Goal: Task Accomplishment & Management: Manage account settings

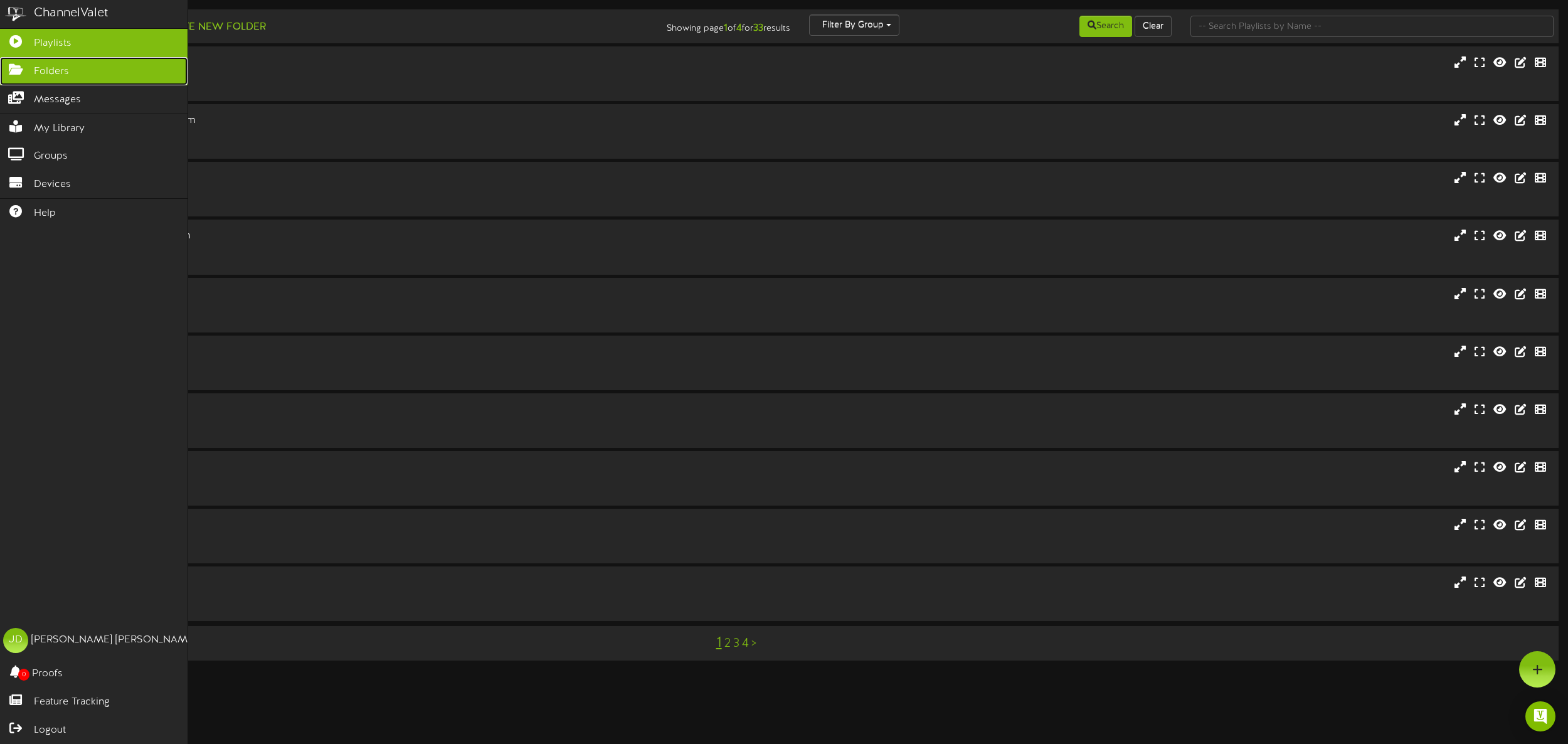
click at [60, 74] on span "Folders" at bounding box center [52, 72] width 35 height 15
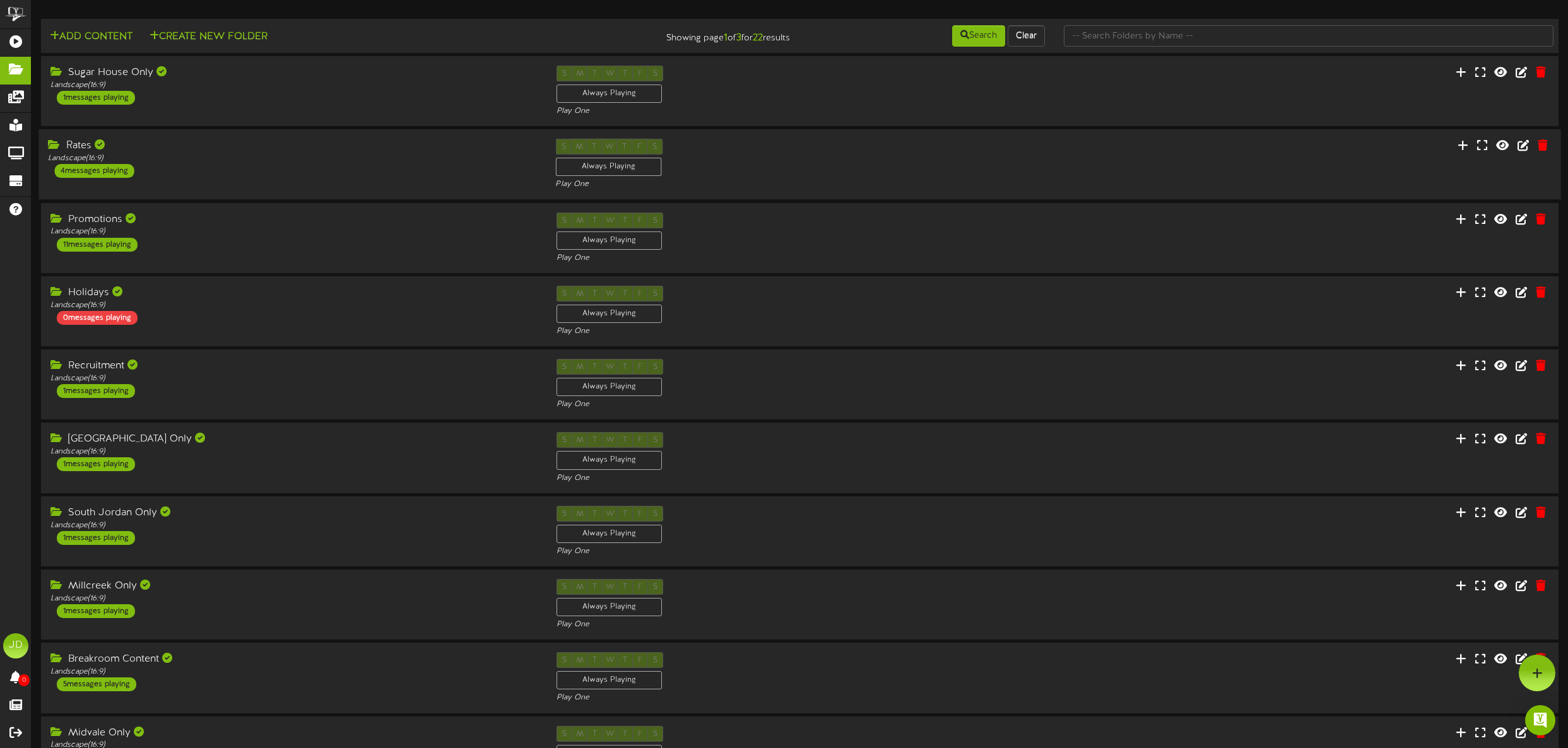
click at [220, 174] on div "Rates Landscape ( 16:9 ) 4 messages playing" at bounding box center [292, 158] width 507 height 39
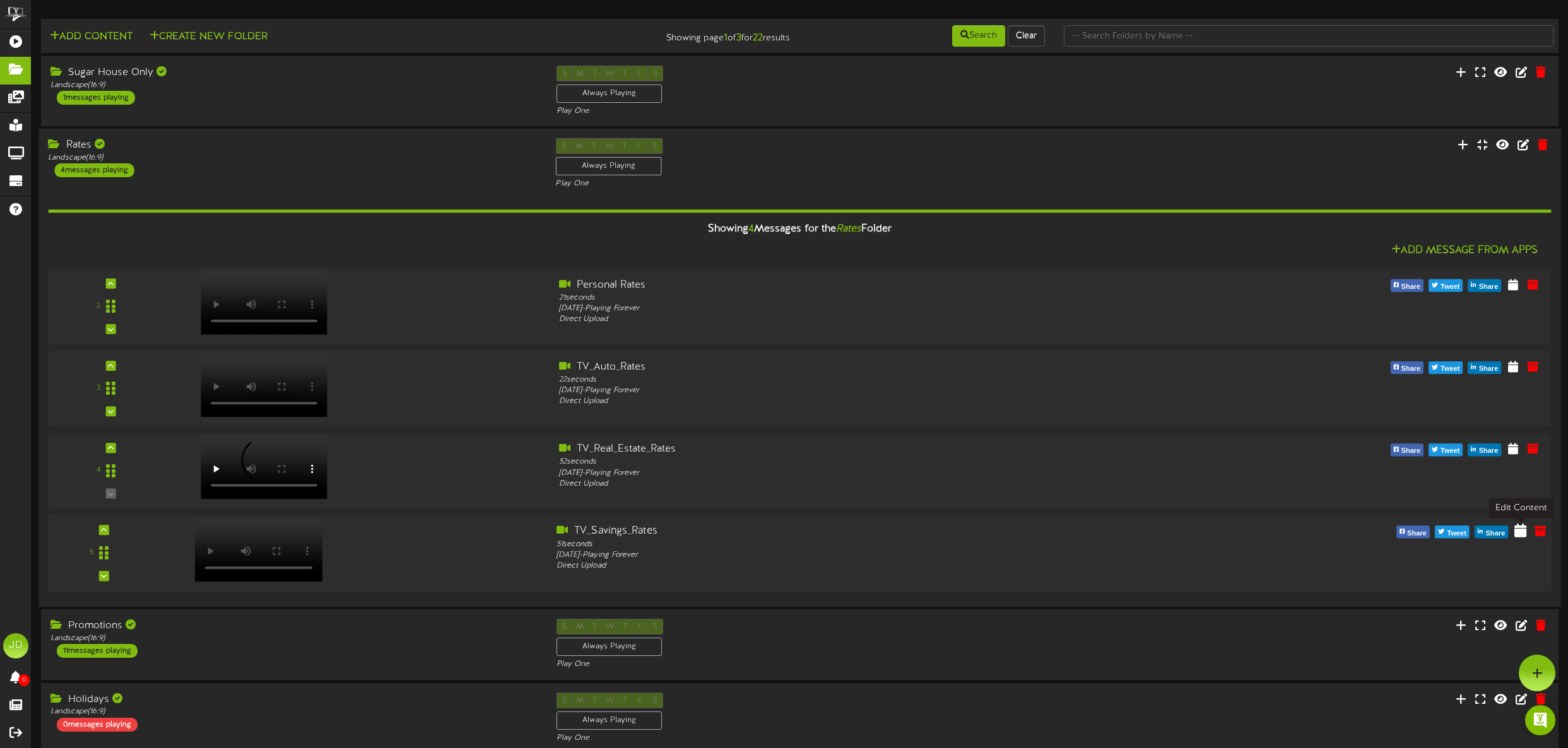
click at [1515, 534] on icon at bounding box center [1520, 530] width 12 height 14
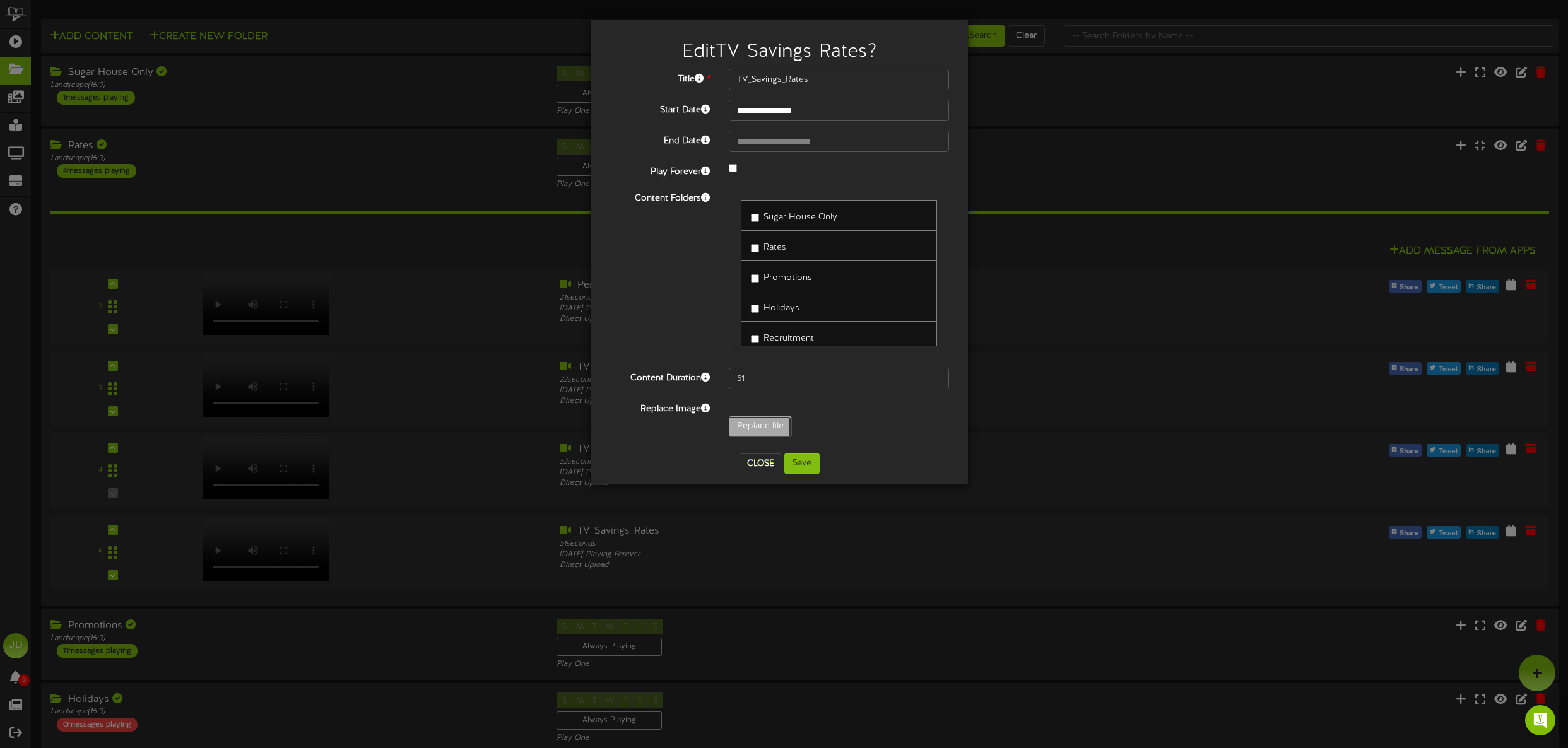
click at [769, 428] on input "Replace file" at bounding box center [104, 461] width 1373 height 90
type input "**********"
click at [939, 376] on input "51" at bounding box center [839, 378] width 220 height 22
type input "52"
click at [939, 376] on input "52" at bounding box center [839, 378] width 220 height 22
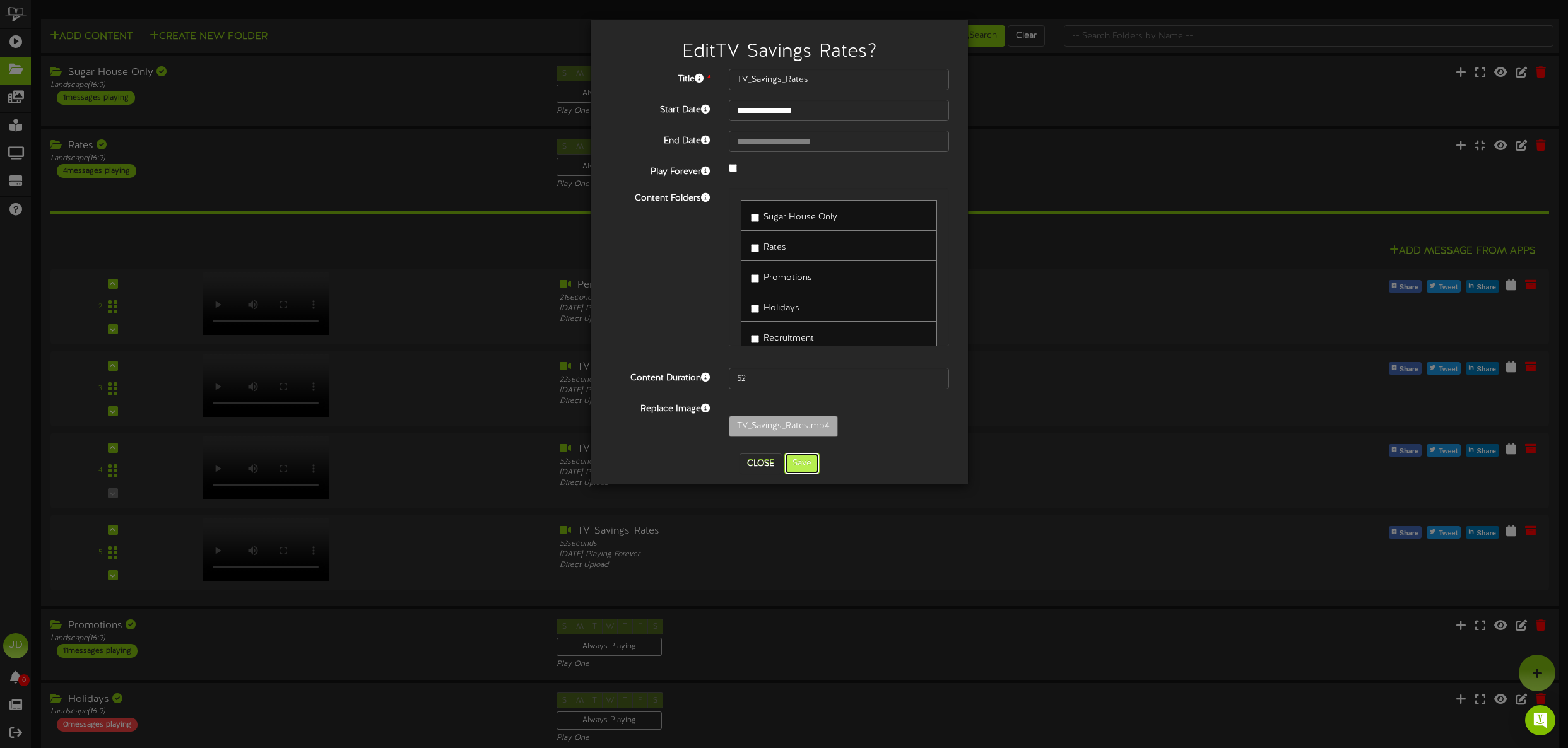
click at [806, 462] on button "Save" at bounding box center [802, 464] width 35 height 22
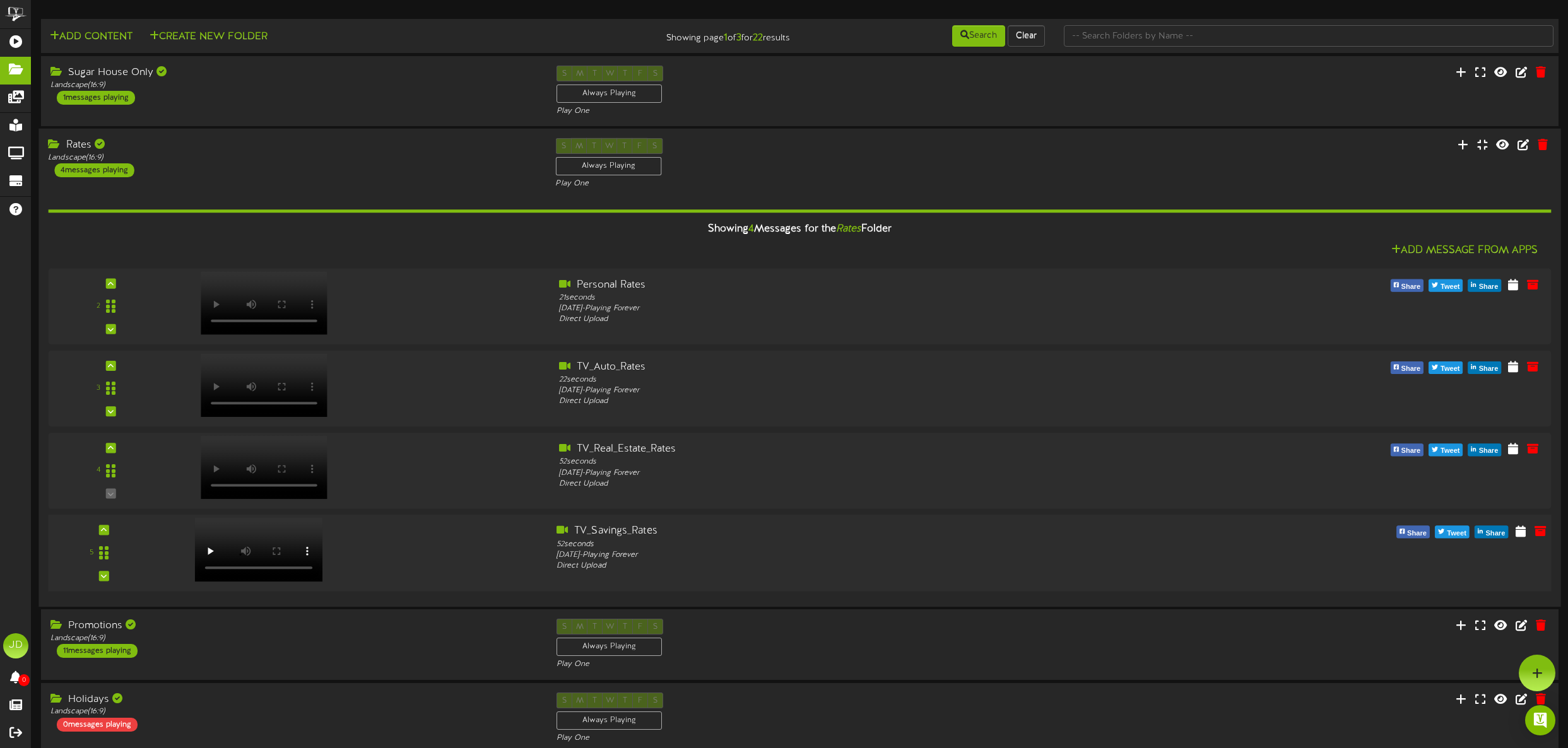
click at [269, 564] on div at bounding box center [257, 537] width 147 height 64
click at [826, 548] on div "52 seconds" at bounding box center [863, 545] width 613 height 11
click at [1517, 532] on icon at bounding box center [1520, 530] width 12 height 14
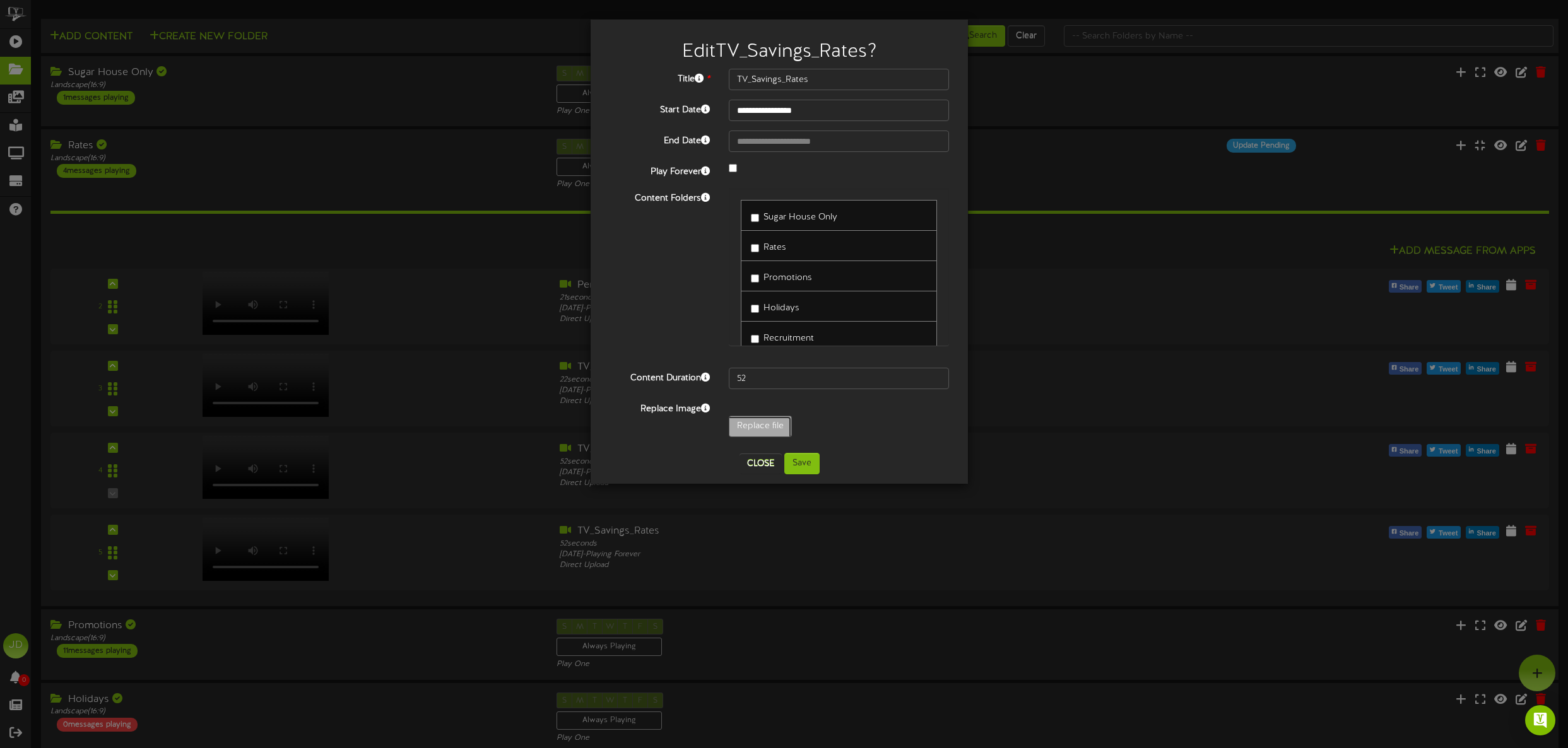
click at [754, 432] on input "Replace file" at bounding box center [104, 461] width 1373 height 90
type input "**********"
click at [934, 374] on input "51" at bounding box center [839, 378] width 220 height 22
type input "52"
click at [934, 374] on input "52" at bounding box center [839, 378] width 220 height 22
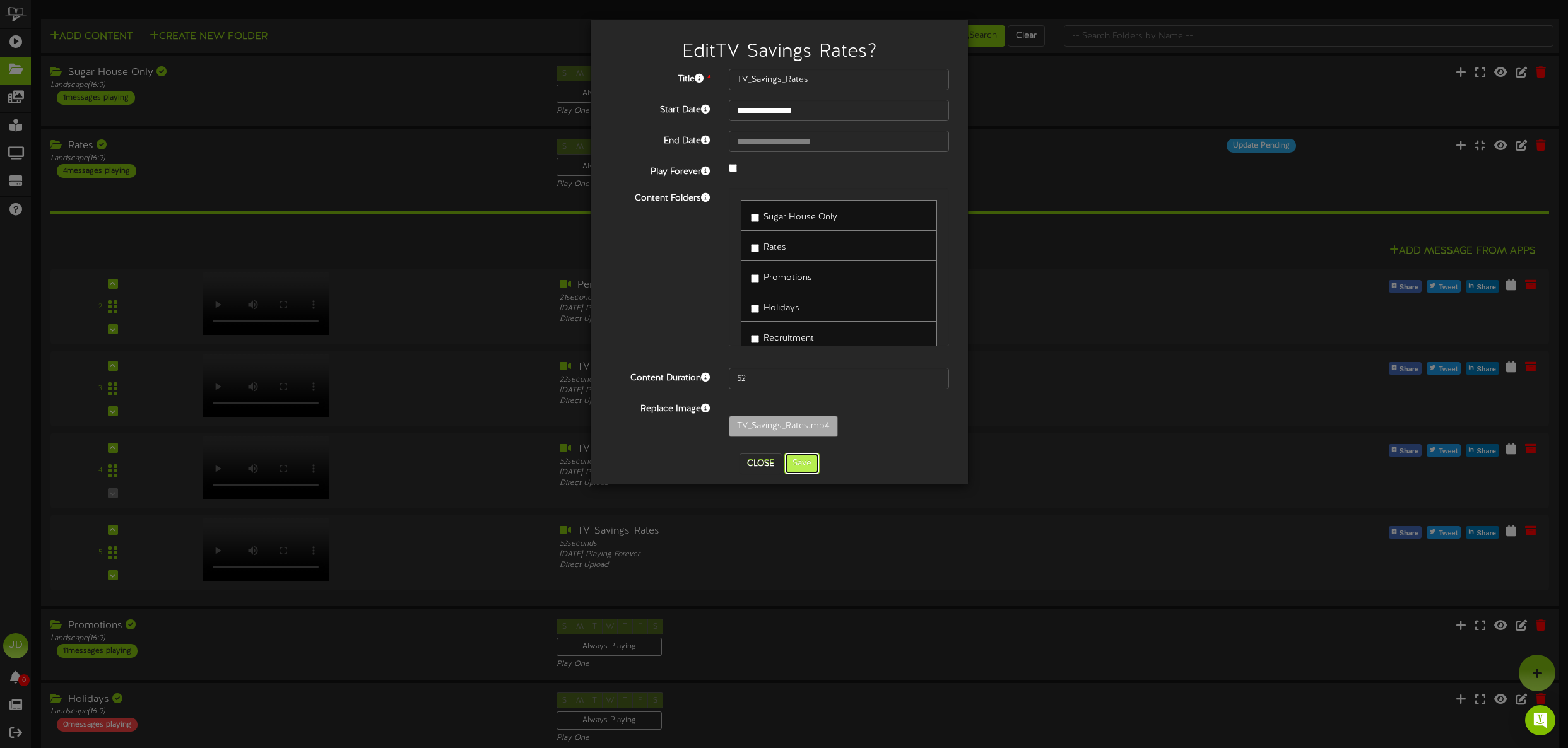
click at [802, 463] on button "Save" at bounding box center [802, 464] width 35 height 22
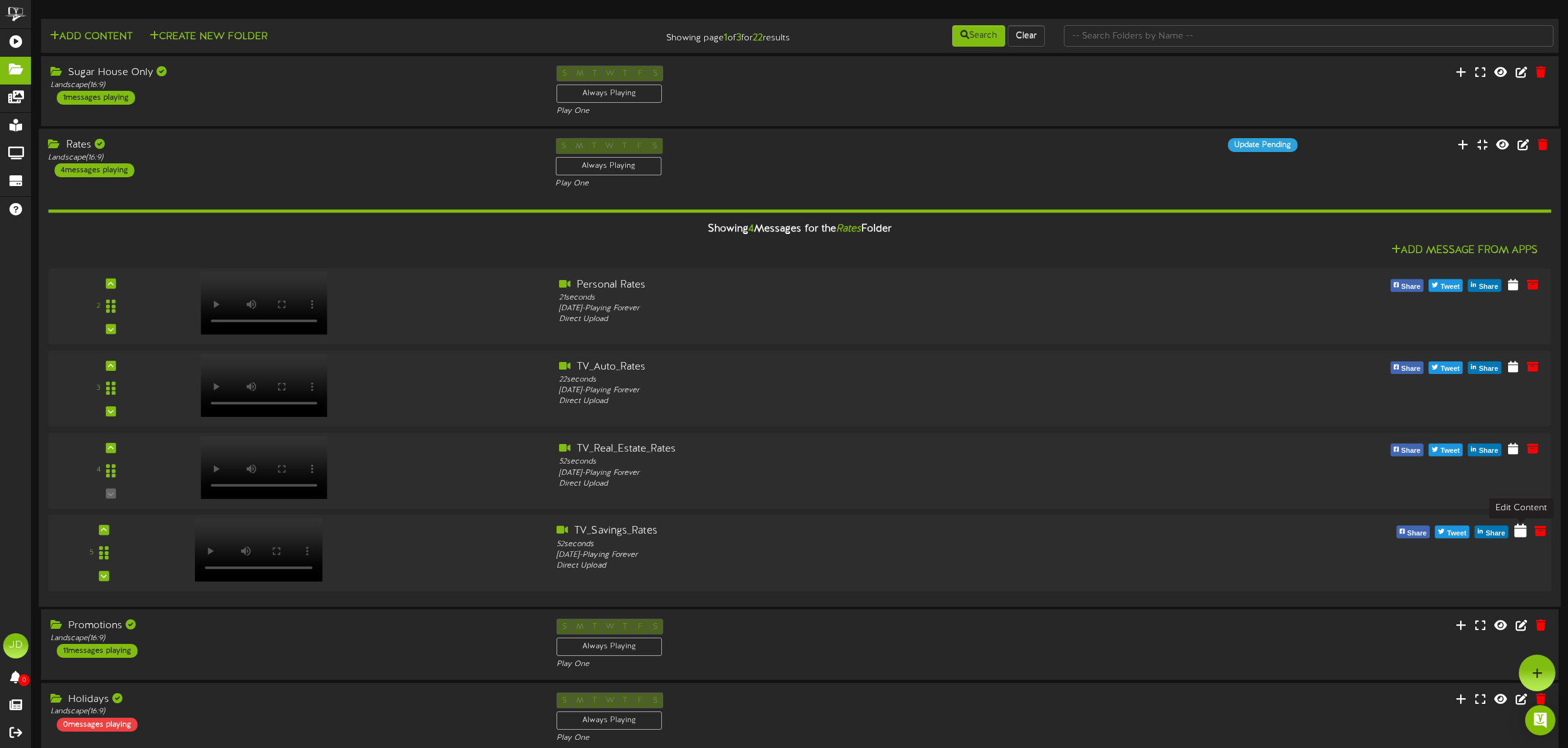
click at [1522, 534] on icon at bounding box center [1520, 530] width 12 height 14
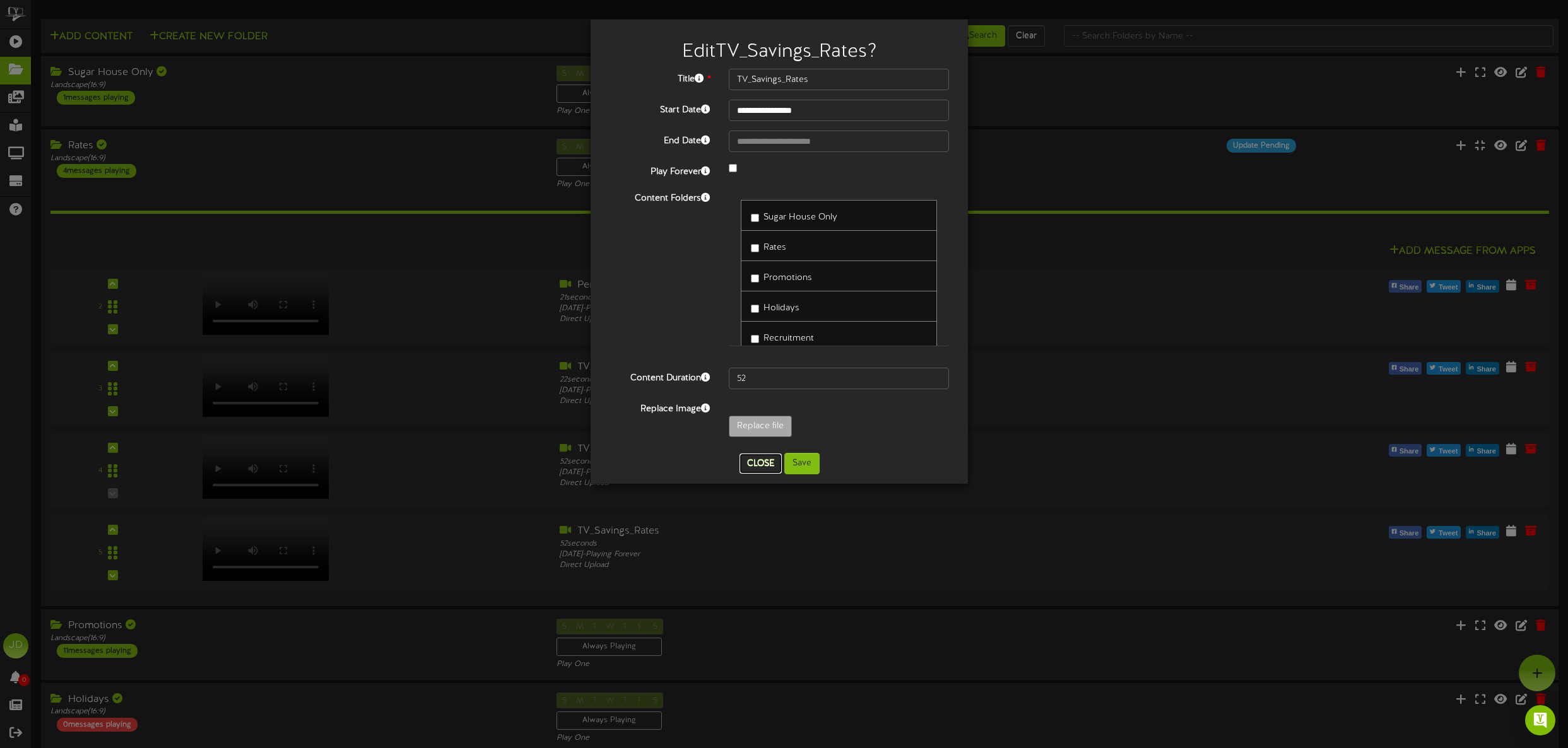
click at [758, 470] on button "Close" at bounding box center [760, 463] width 42 height 20
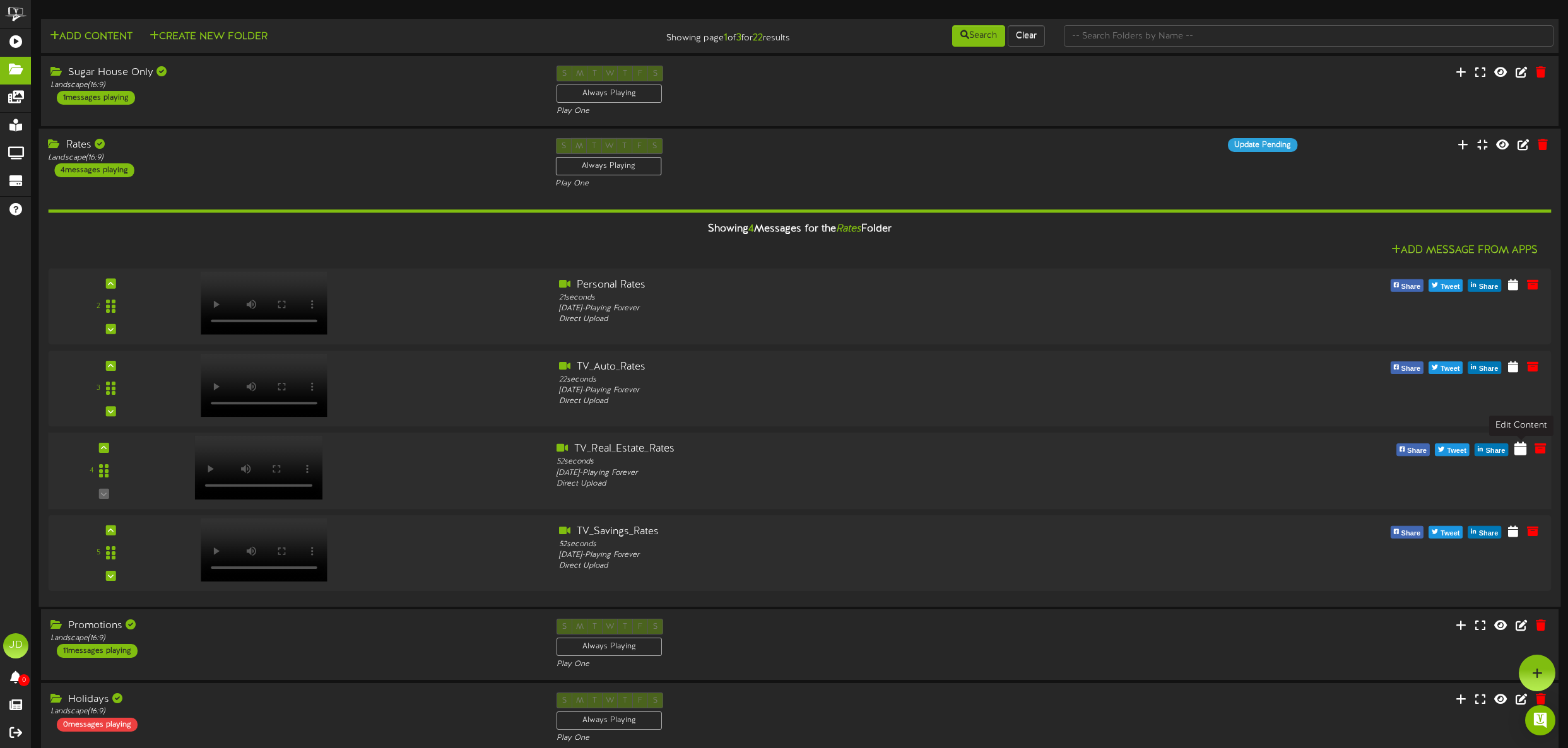
click at [1520, 454] on icon at bounding box center [1520, 448] width 12 height 14
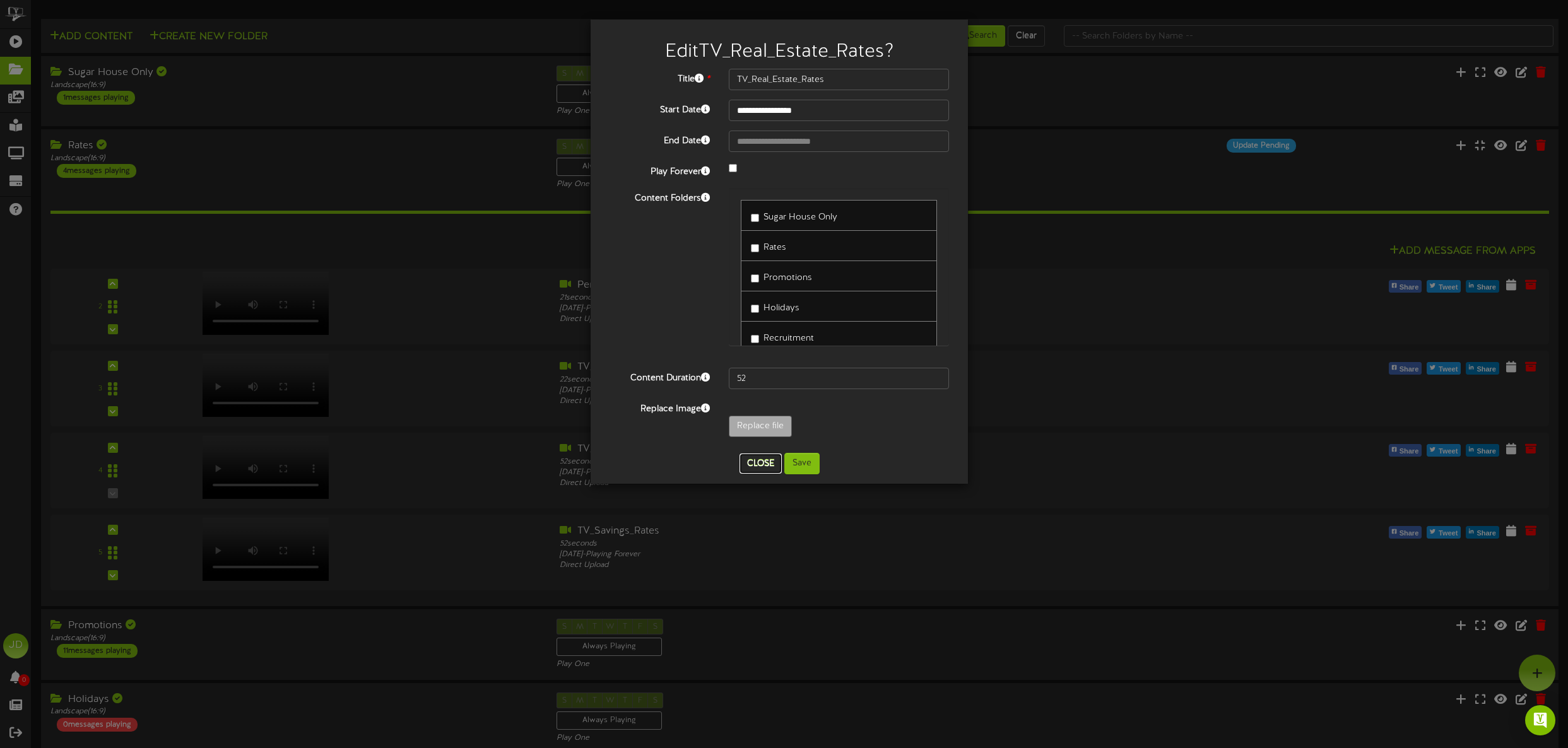
click at [756, 465] on button "Close" at bounding box center [760, 463] width 42 height 20
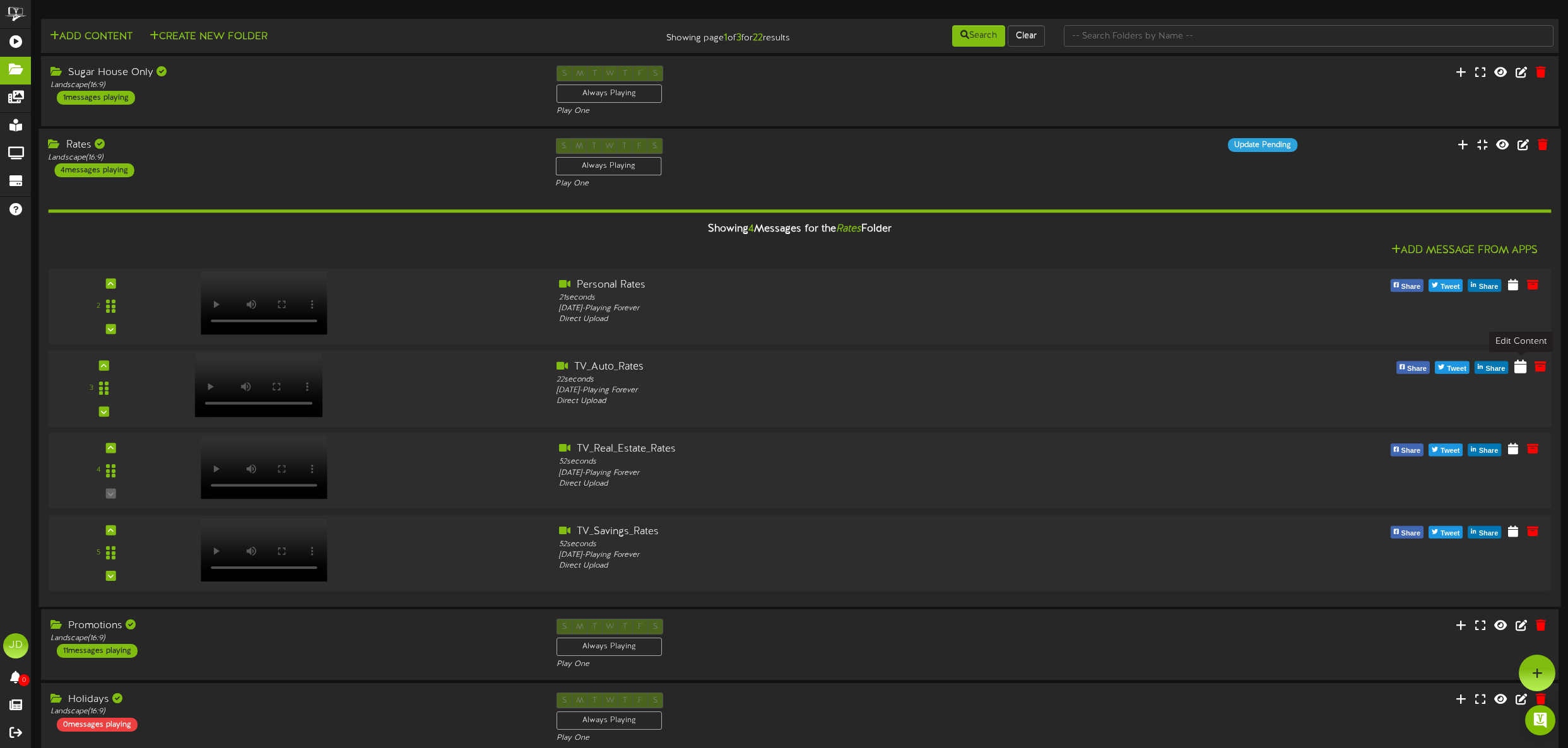
click at [1511, 371] on button at bounding box center [1520, 368] width 20 height 20
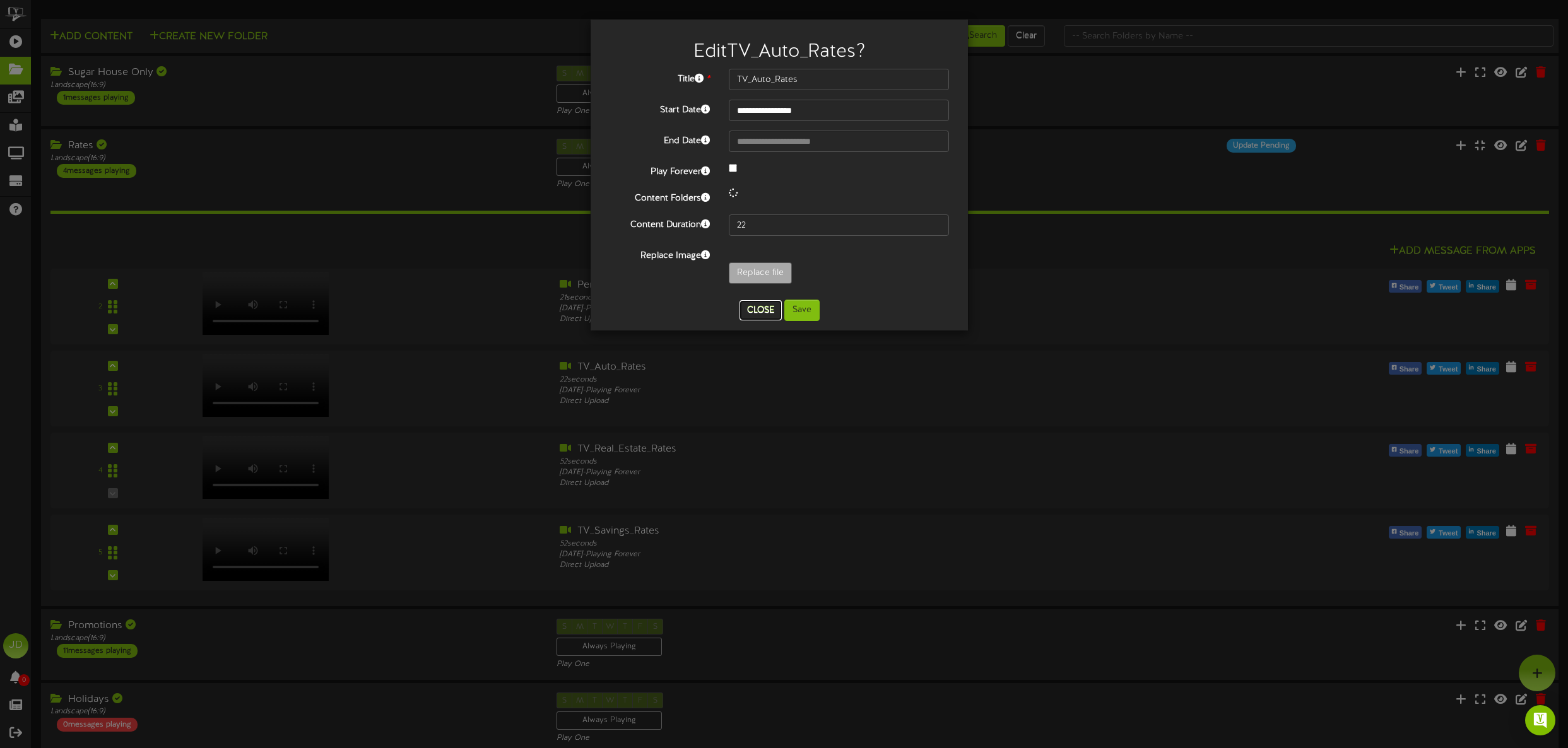
click at [761, 313] on button "Close" at bounding box center [760, 310] width 42 height 20
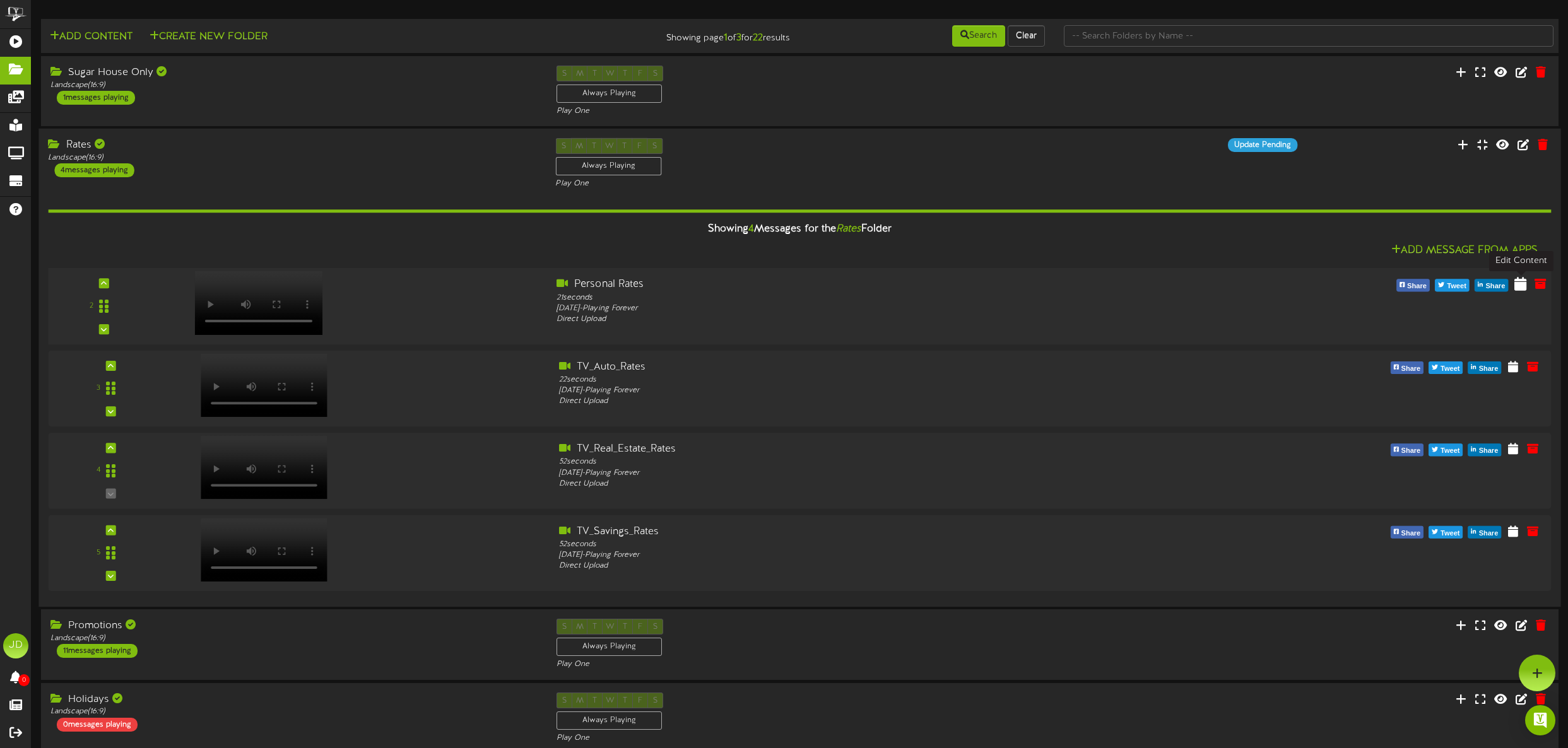
click at [1524, 288] on icon at bounding box center [1520, 283] width 12 height 14
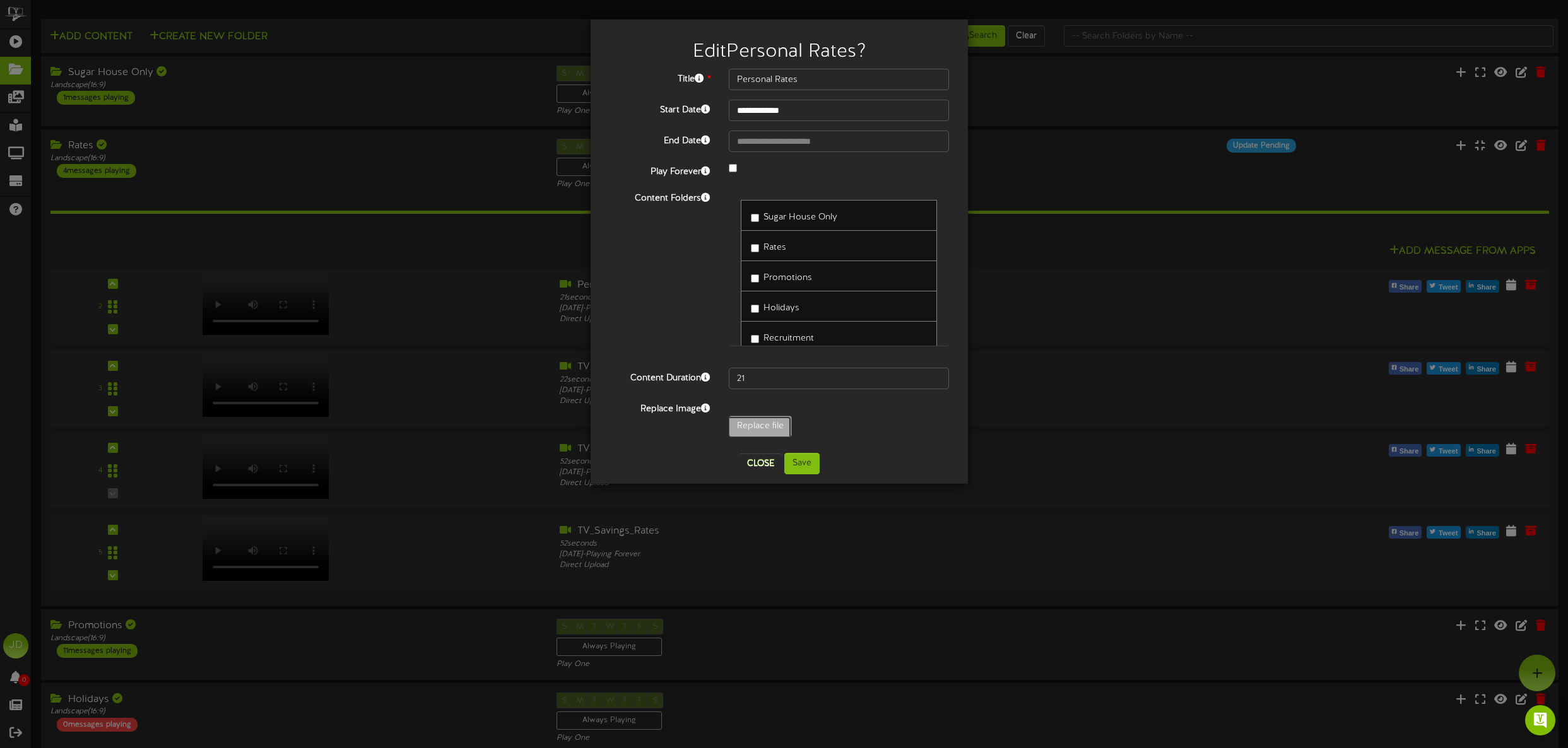
click at [762, 427] on input "Replace file" at bounding box center [104, 461] width 1373 height 90
type input "**********"
type input "TV_Personal_Rates"
click at [937, 376] on input "21" at bounding box center [839, 378] width 220 height 22
type input "22"
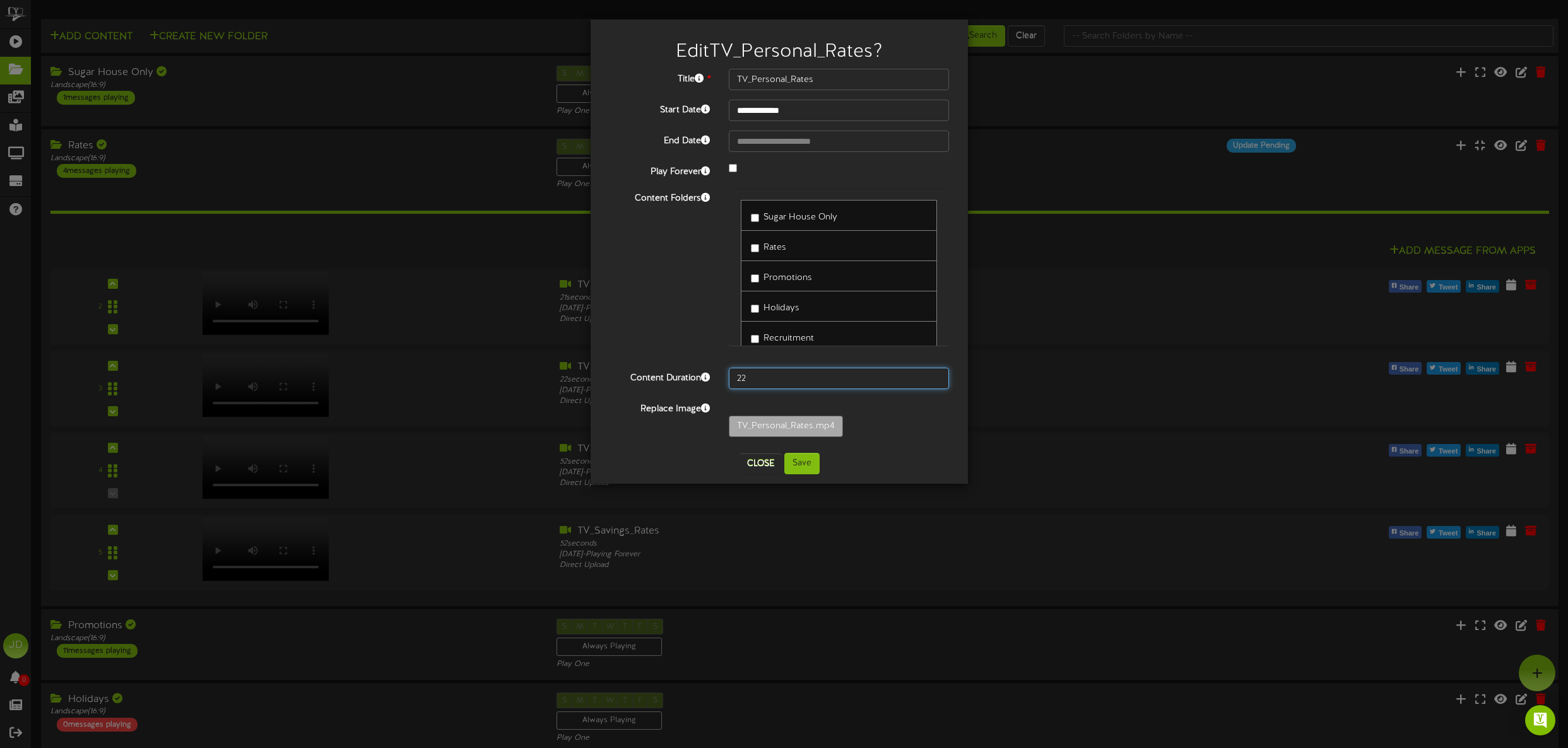
click at [937, 376] on input "22" at bounding box center [839, 378] width 220 height 22
click at [808, 467] on button "Save" at bounding box center [802, 464] width 35 height 22
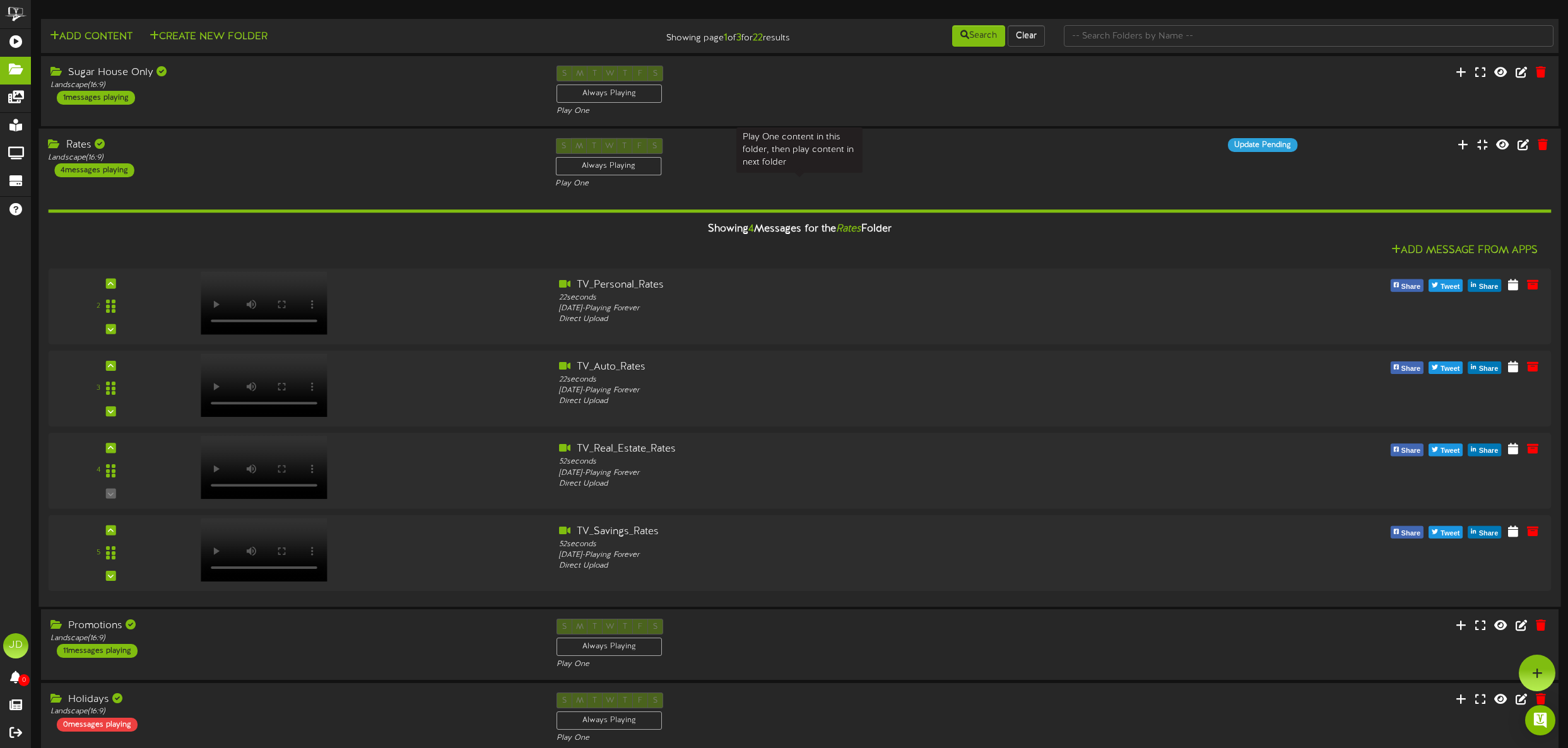
click at [819, 182] on div "Play One" at bounding box center [799, 184] width 488 height 11
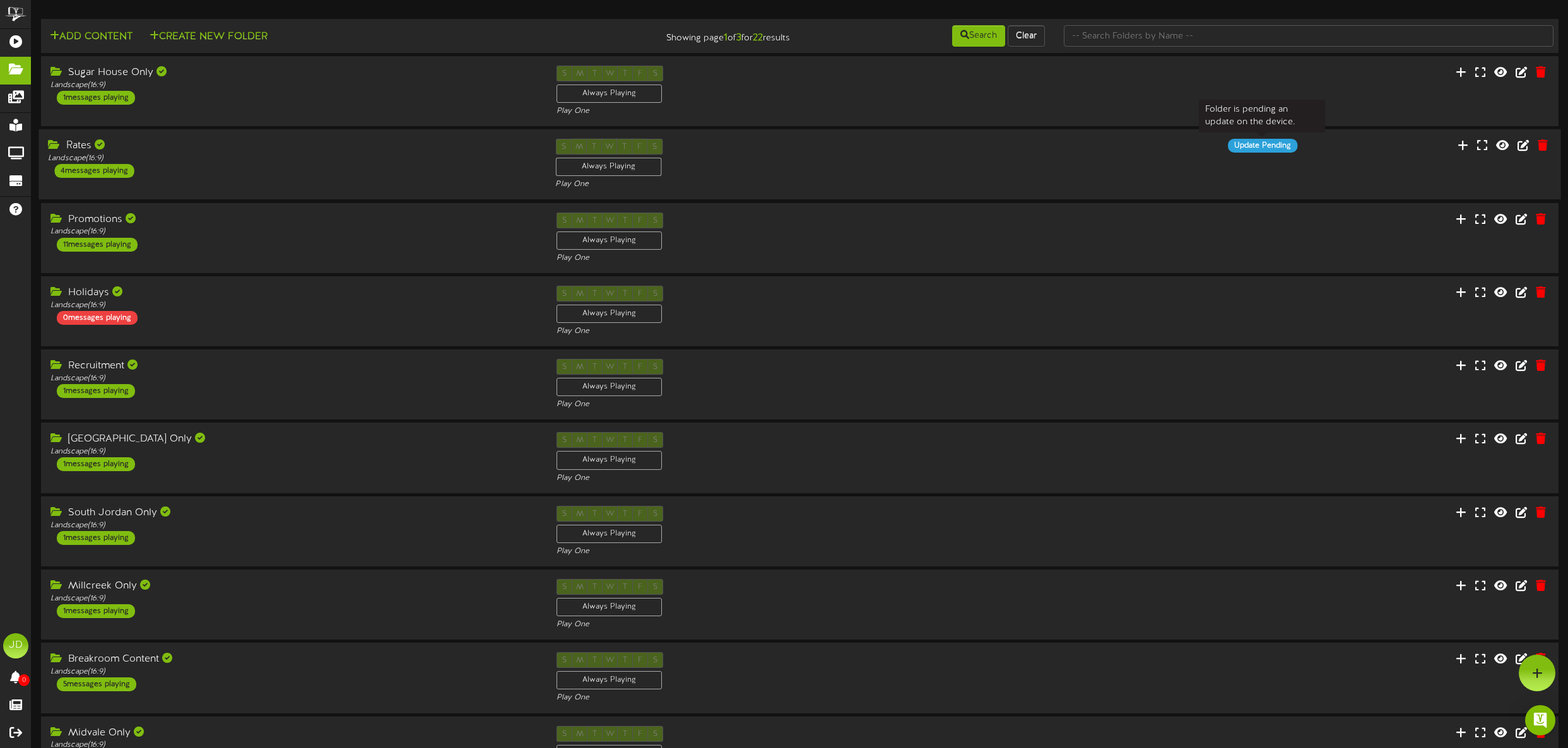
click at [1261, 149] on div "Update Pending" at bounding box center [1262, 145] width 69 height 14
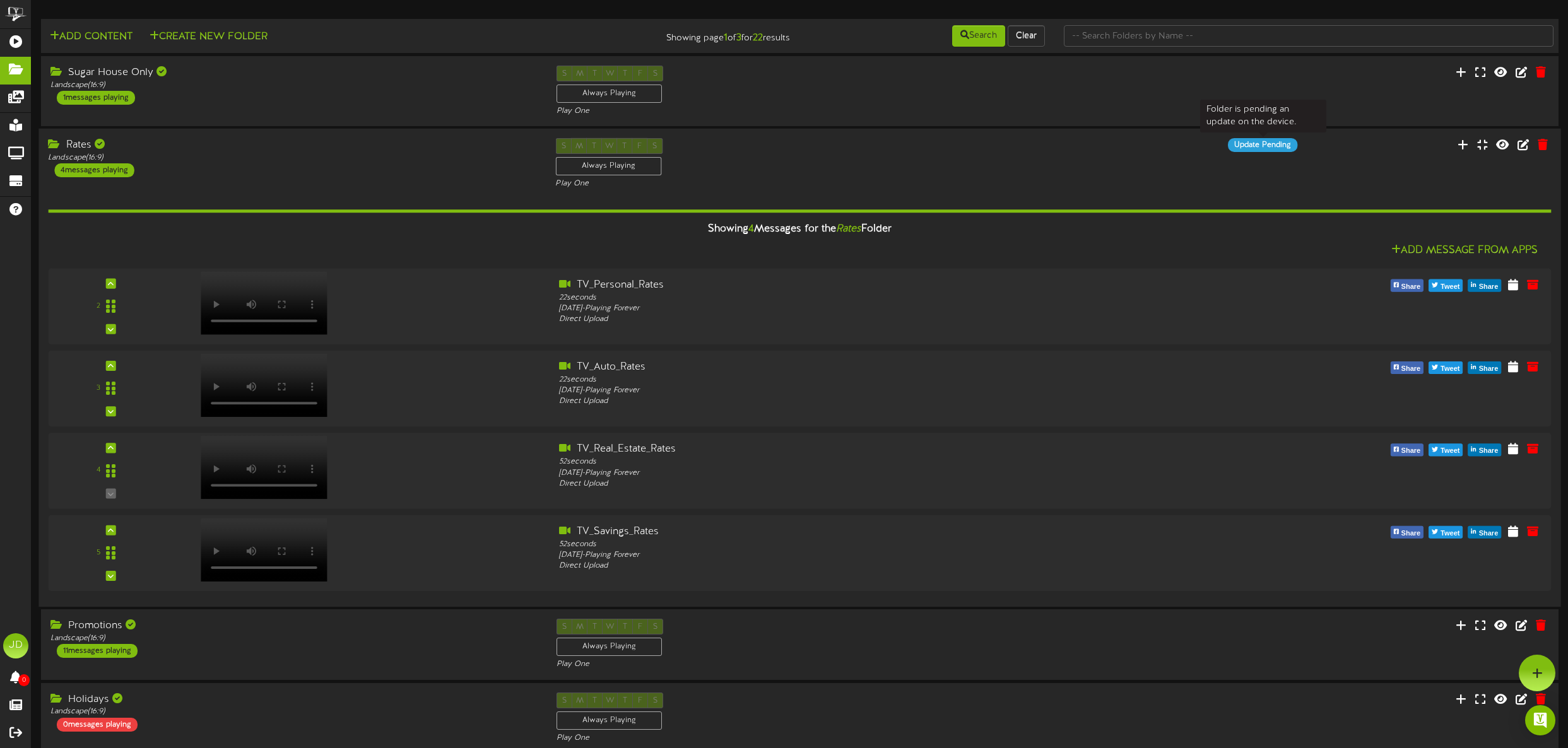
click at [1261, 149] on div "Update Pending" at bounding box center [1262, 145] width 69 height 14
